Goal: Check status: Check status

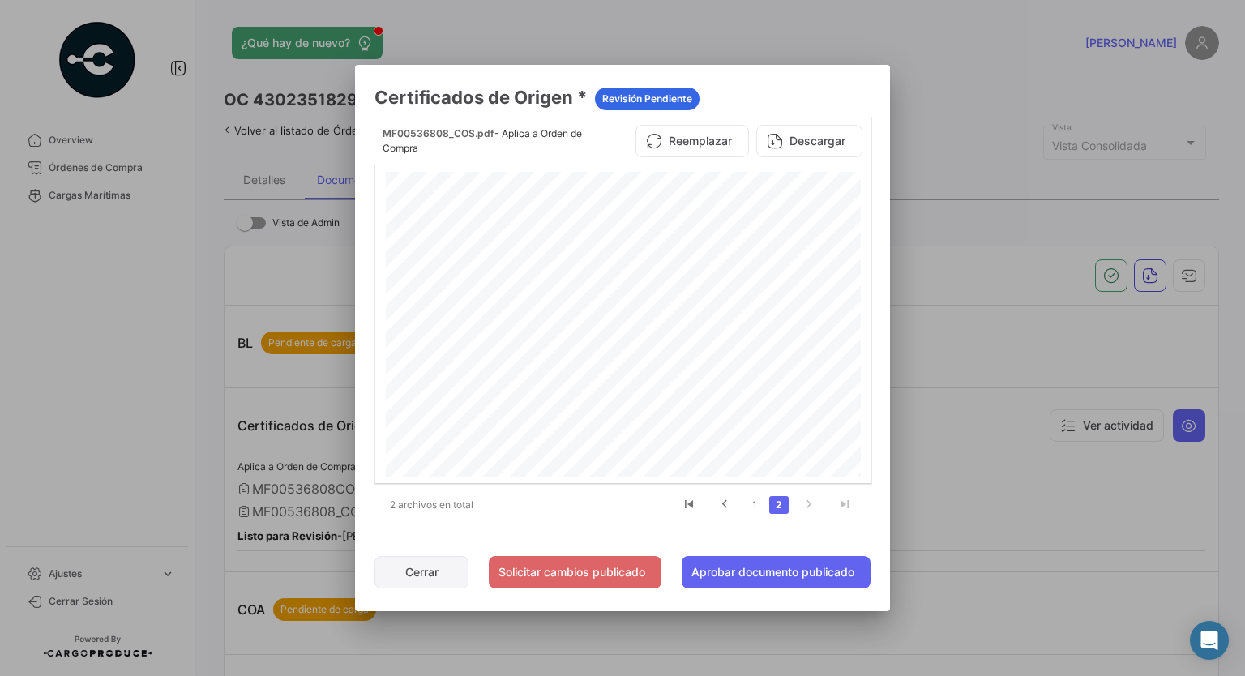
scroll to position [81, 0]
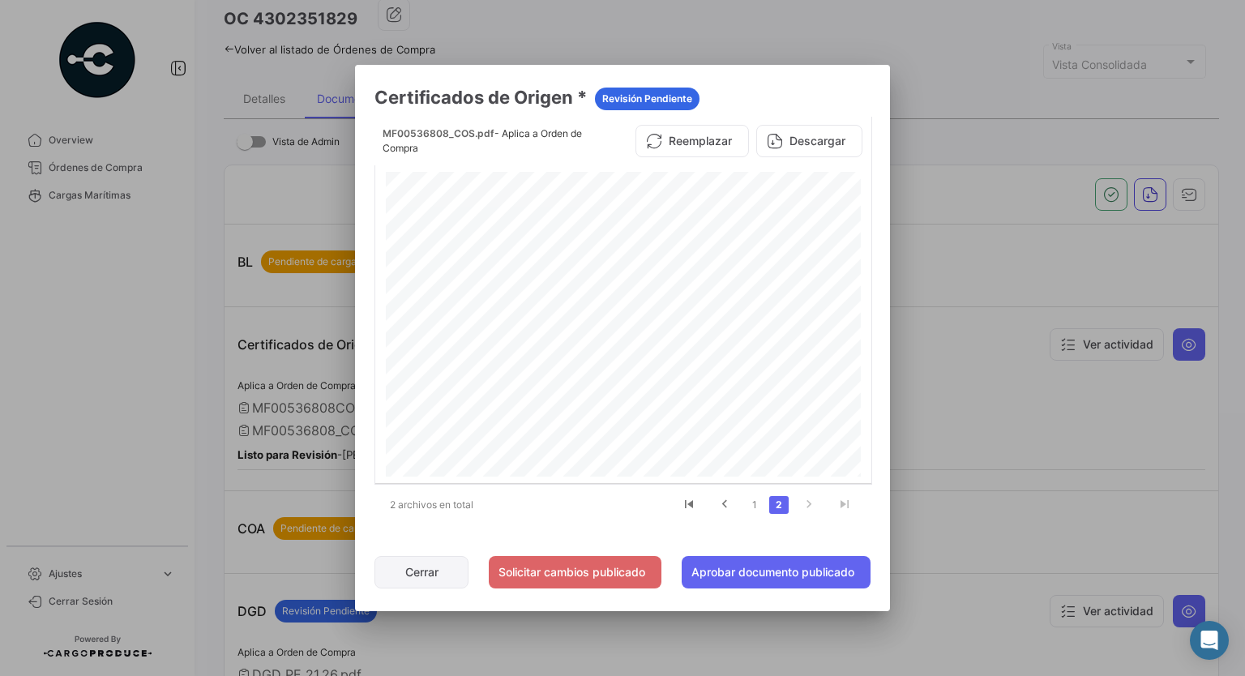
click at [428, 565] on button "Cerrar" at bounding box center [422, 572] width 94 height 32
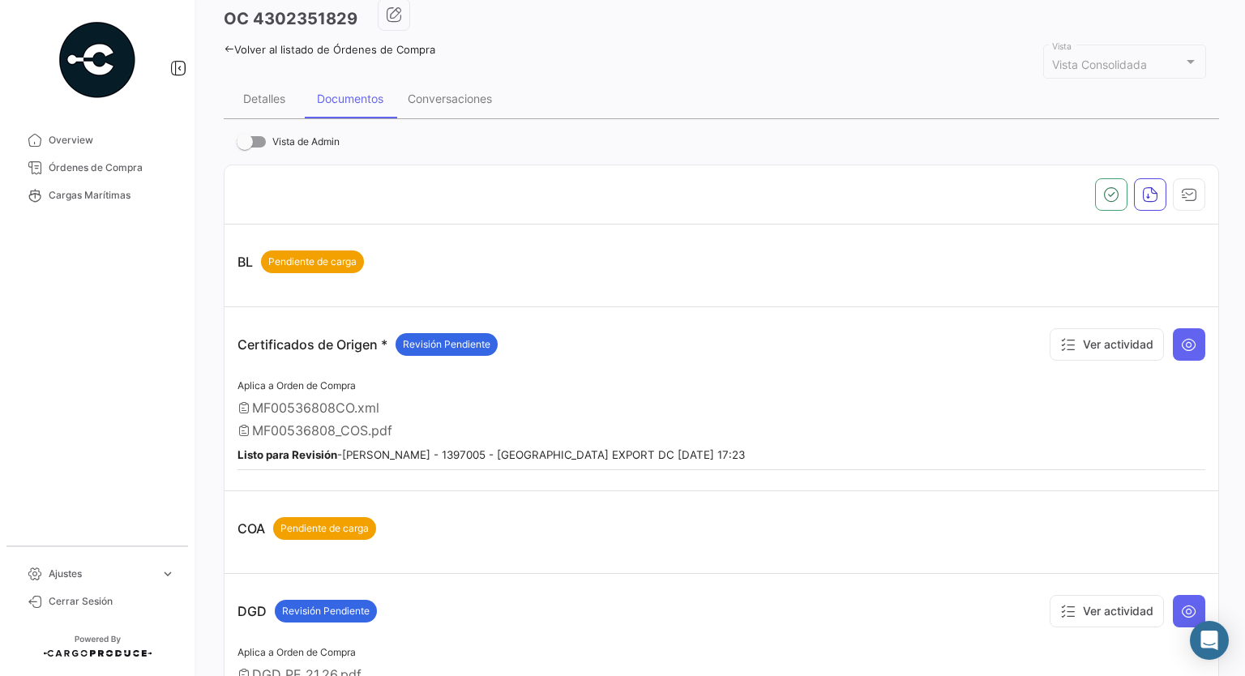
scroll to position [0, 0]
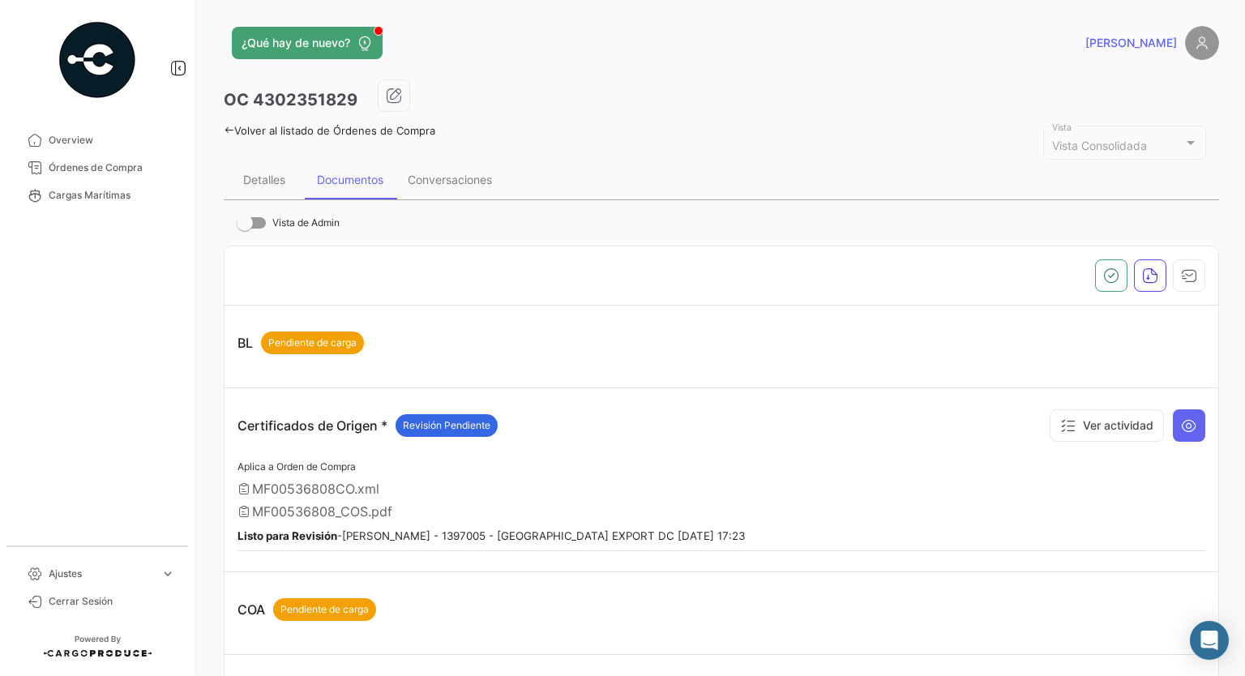
click at [264, 120] on div "Volver al listado de Órdenes de Compra" at bounding box center [722, 128] width 996 height 17
click at [264, 130] on link "Volver al listado de Órdenes de Compra" at bounding box center [330, 130] width 212 height 13
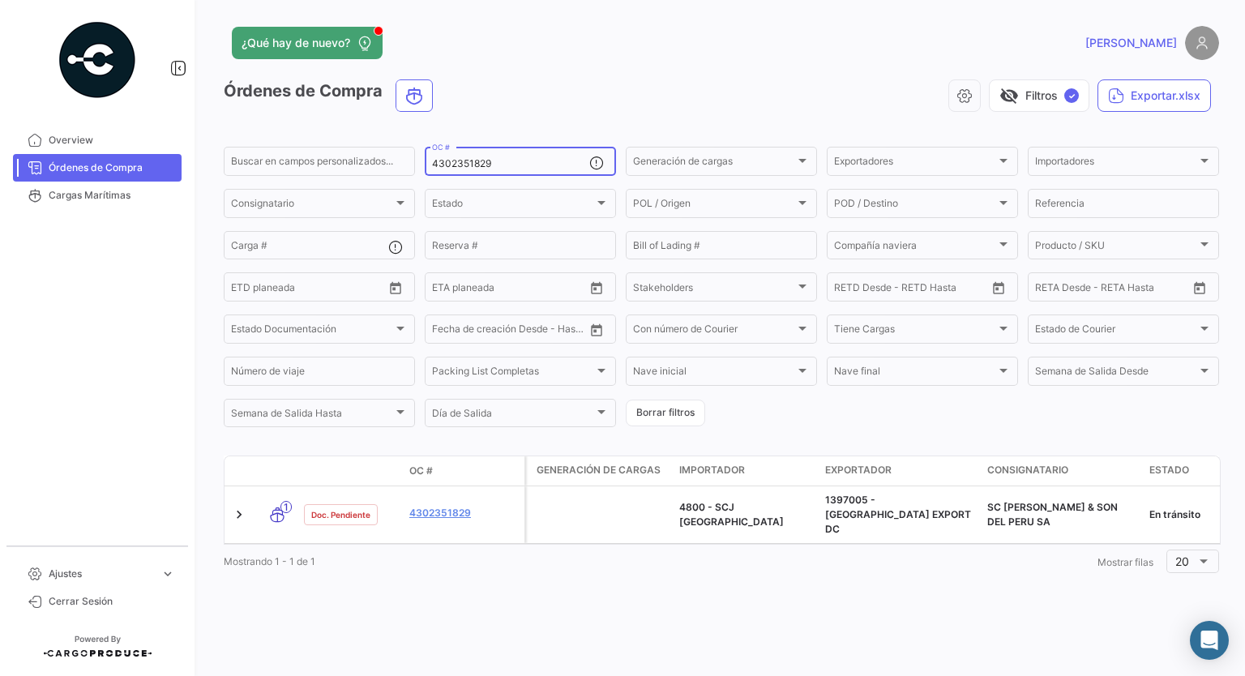
click at [491, 173] on div "4302351829 OC #" at bounding box center [510, 160] width 157 height 32
drag, startPoint x: 490, startPoint y: 166, endPoint x: 376, endPoint y: 176, distance: 113.9
click at [0, 0] on div "Buscar en campos personalizados... 4302351829 OC # Generación de cargas Generac…" at bounding box center [0, 0] width 0 height 0
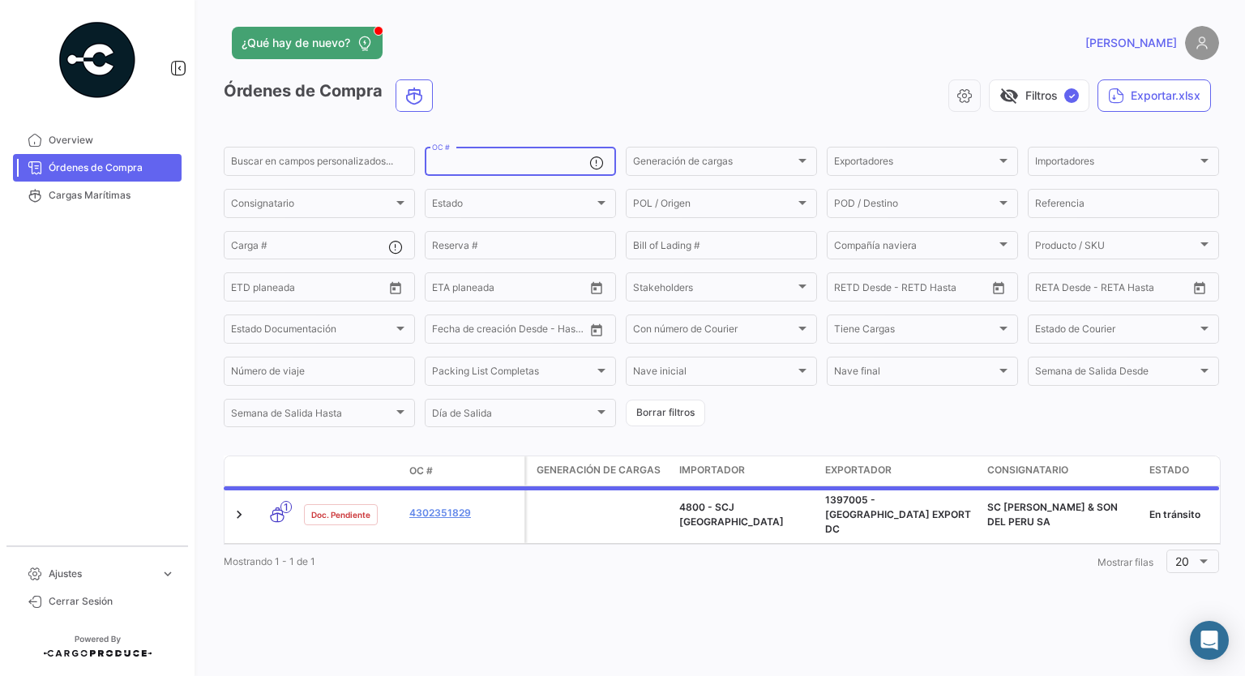
paste input "4302354453"
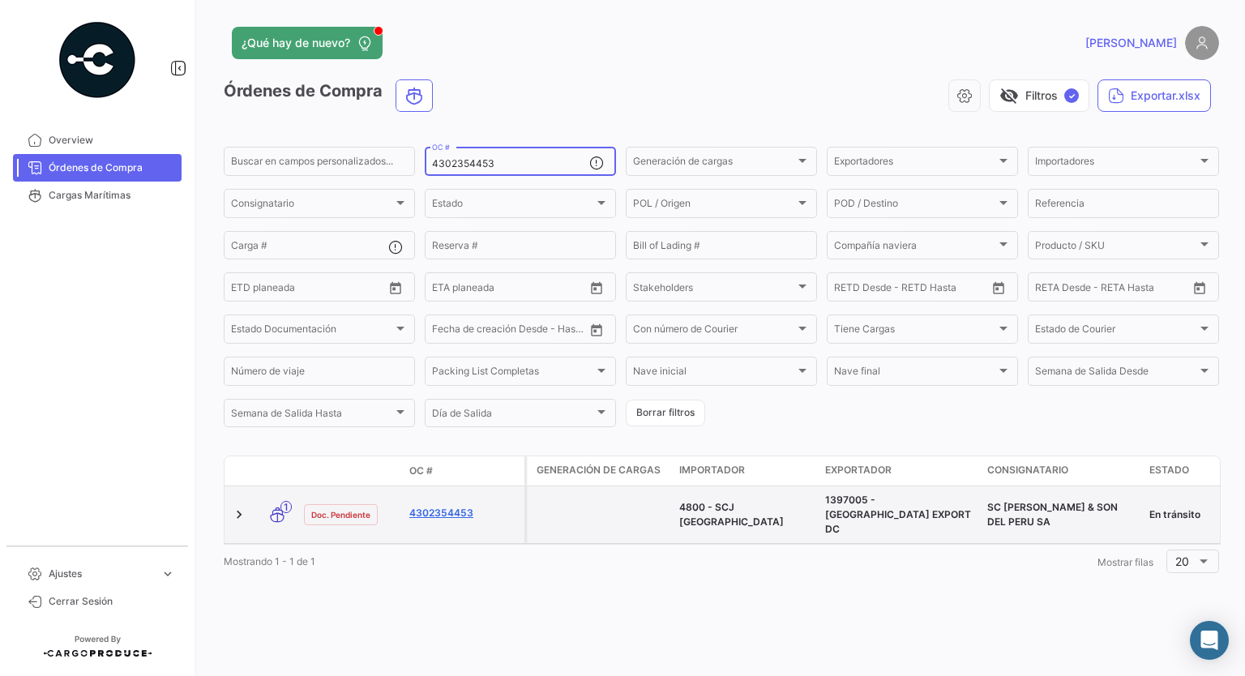
type input "4302354453"
click at [454, 508] on link "4302354453" at bounding box center [463, 513] width 109 height 15
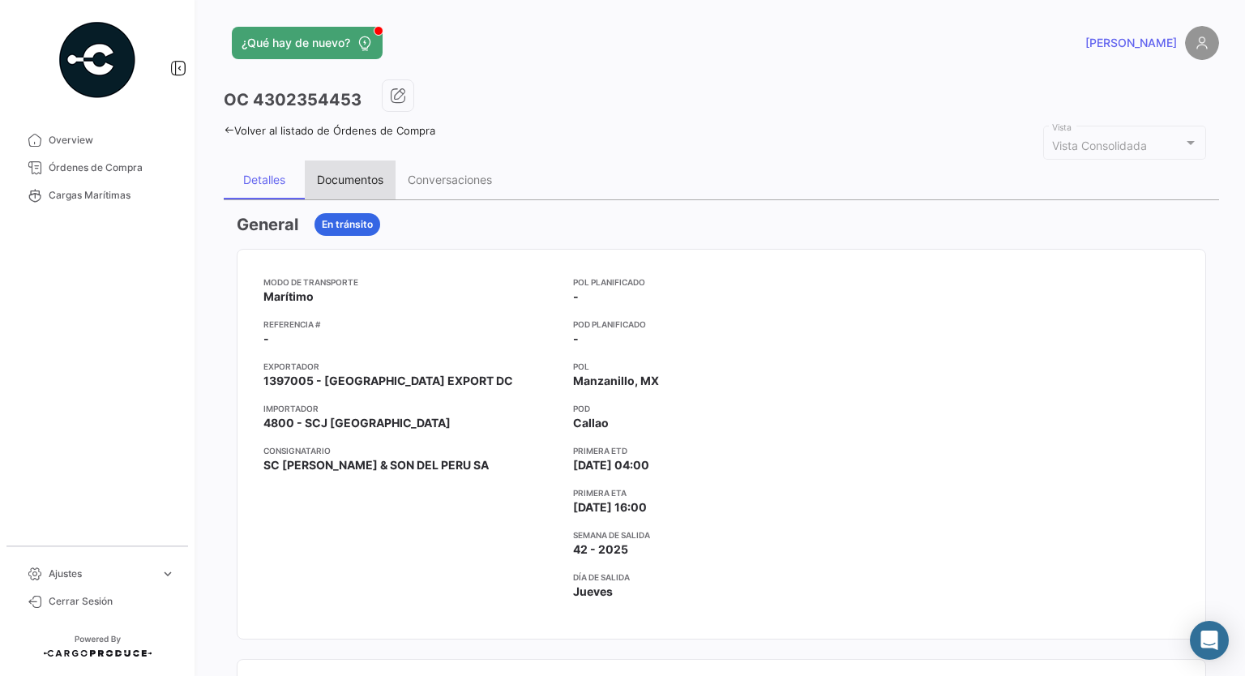
click at [353, 176] on div "Documentos" at bounding box center [350, 180] width 66 height 14
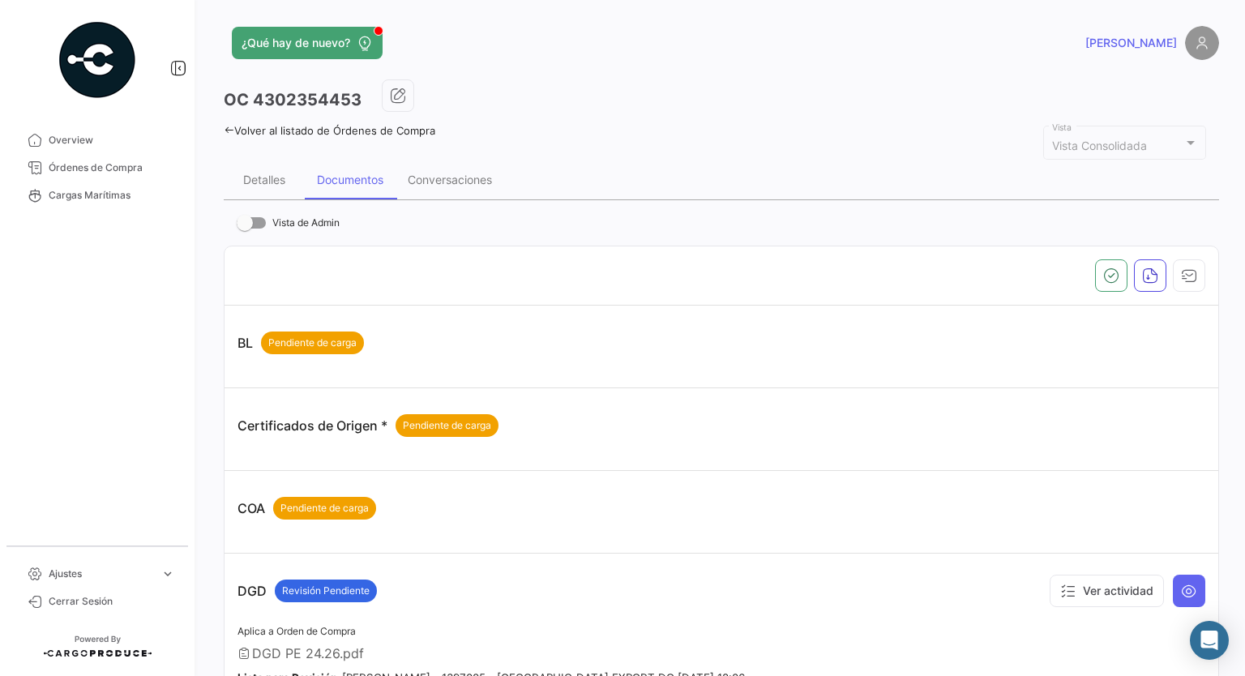
click at [255, 127] on link "Volver al listado de Órdenes de Compra" at bounding box center [330, 130] width 212 height 13
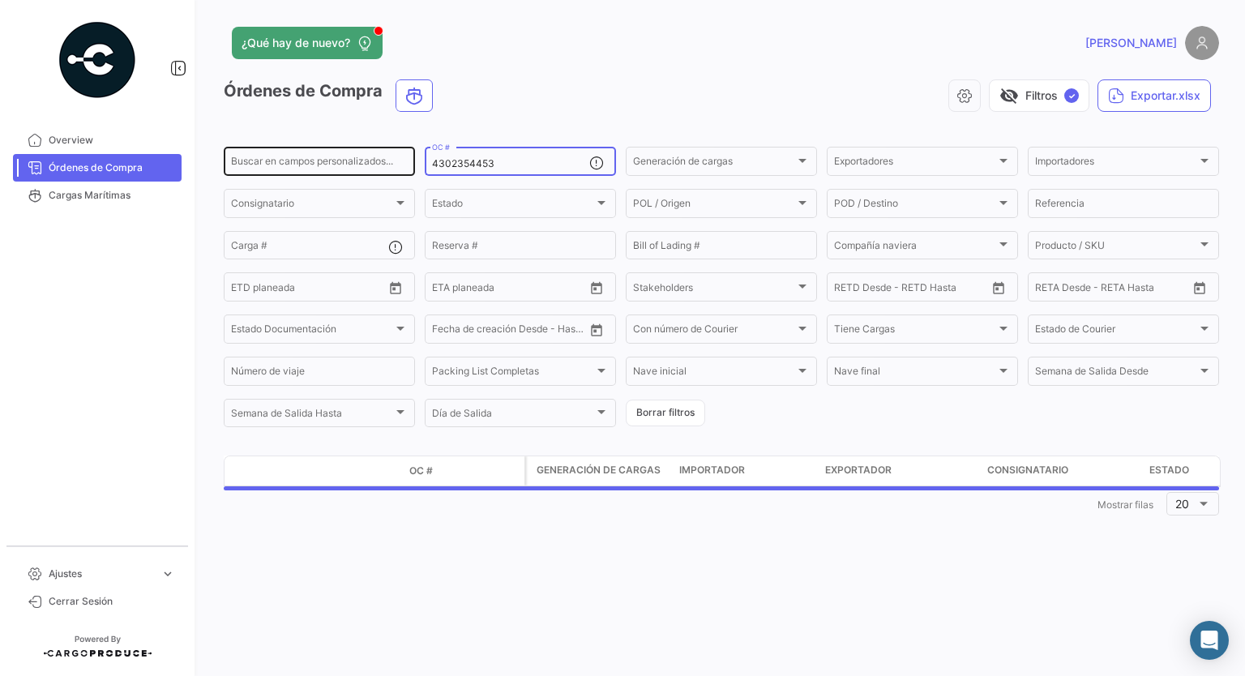
drag, startPoint x: 517, startPoint y: 162, endPoint x: 414, endPoint y: 169, distance: 103.2
click at [0, 0] on div "Buscar en campos personalizados... 4302354453 OC # Generación de cargas Generac…" at bounding box center [0, 0] width 0 height 0
paste input "4302358043"
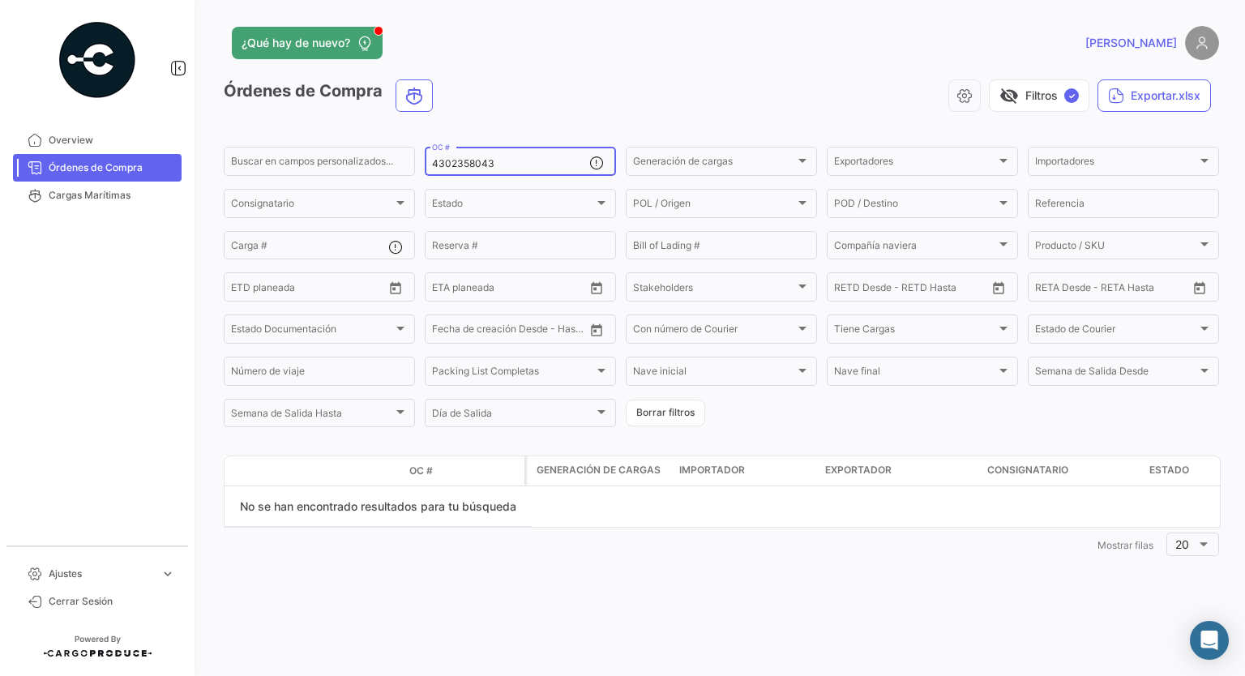
type input "4302358043"
